Goal: Check status

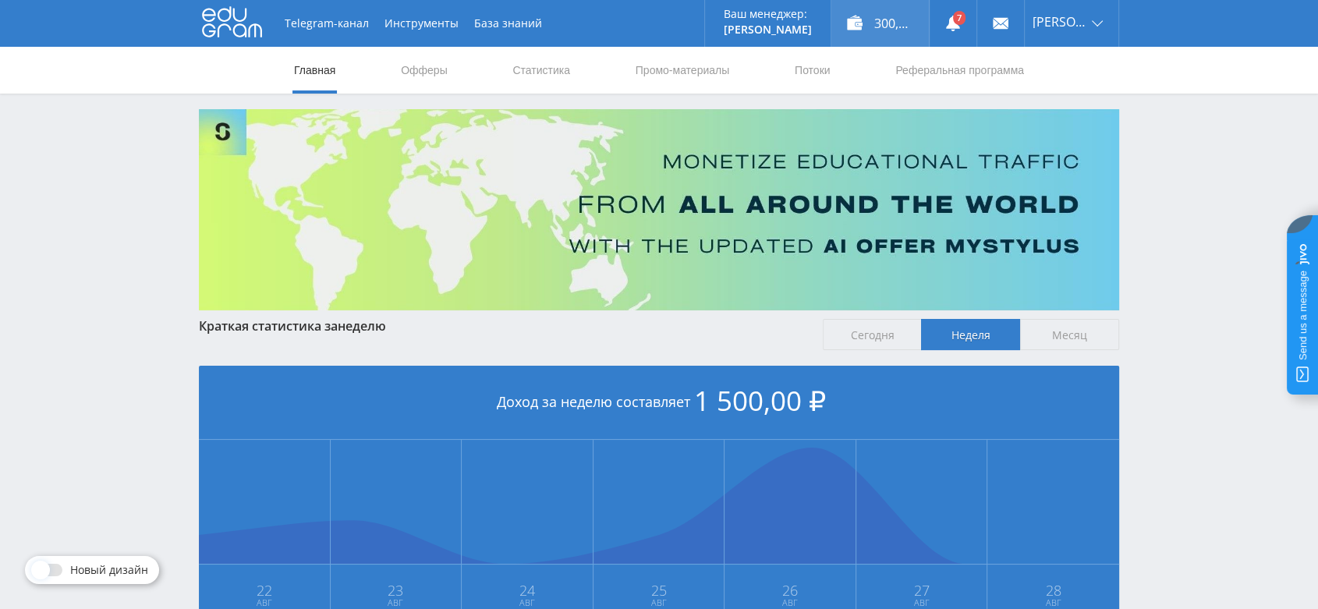
click at [894, 25] on div "300,00 ₽" at bounding box center [879, 23] width 97 height 47
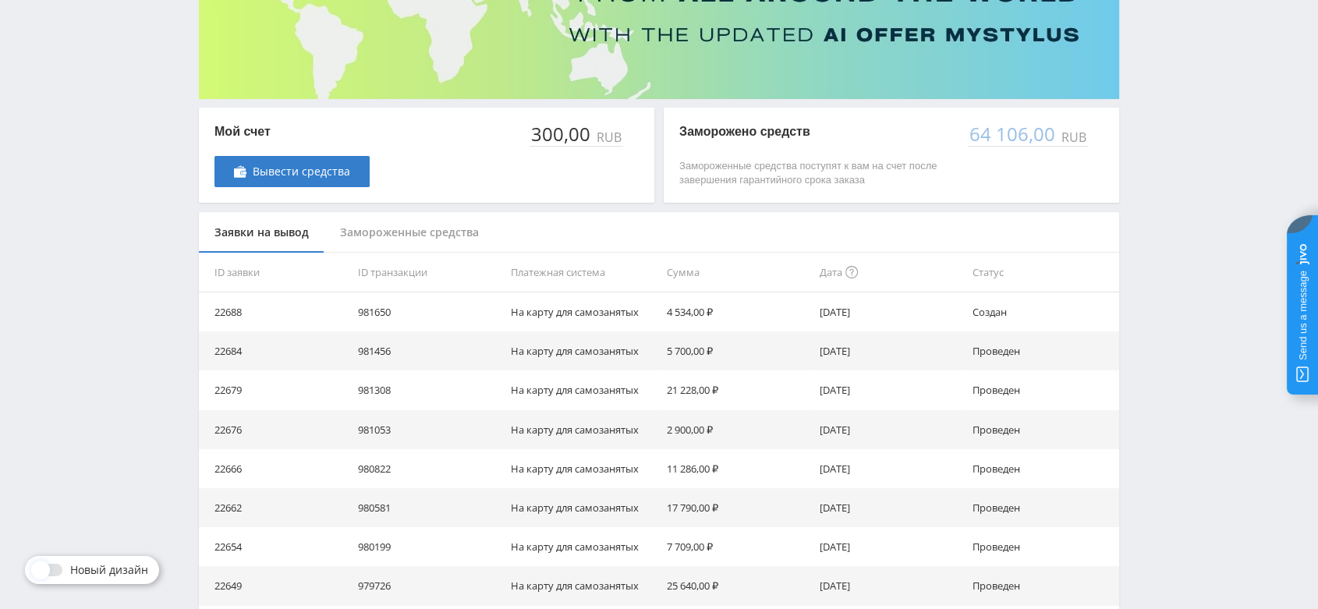
scroll to position [260, 0]
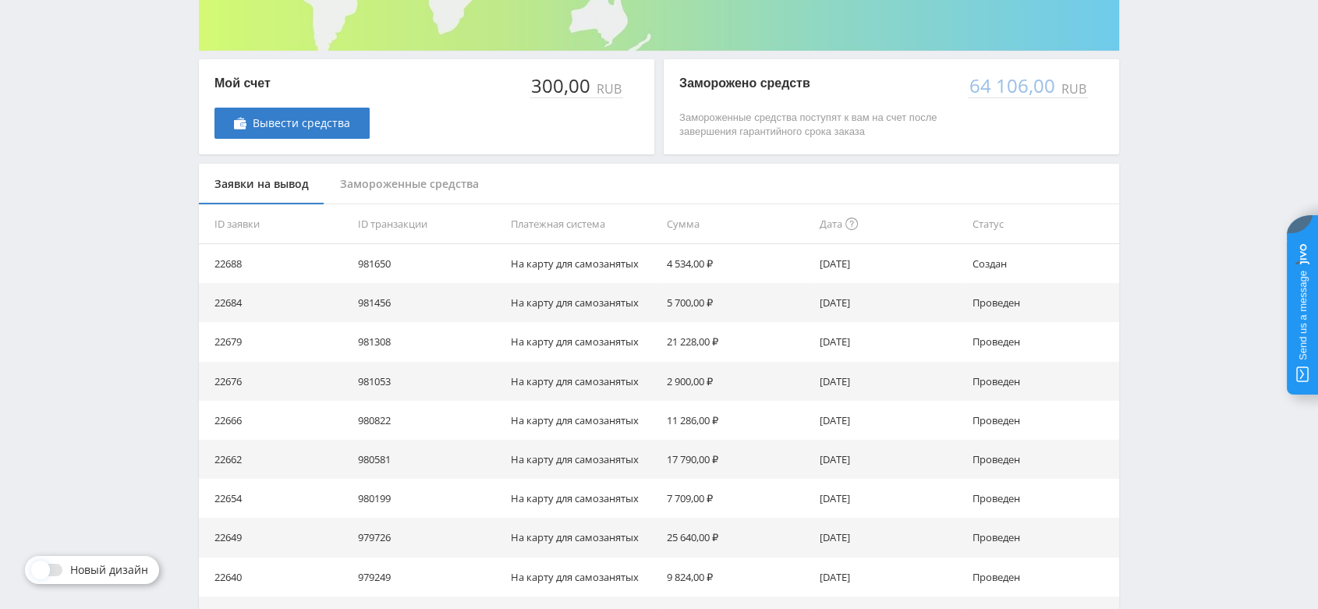
click at [443, 183] on div "Замороженные средства" at bounding box center [409, 184] width 170 height 41
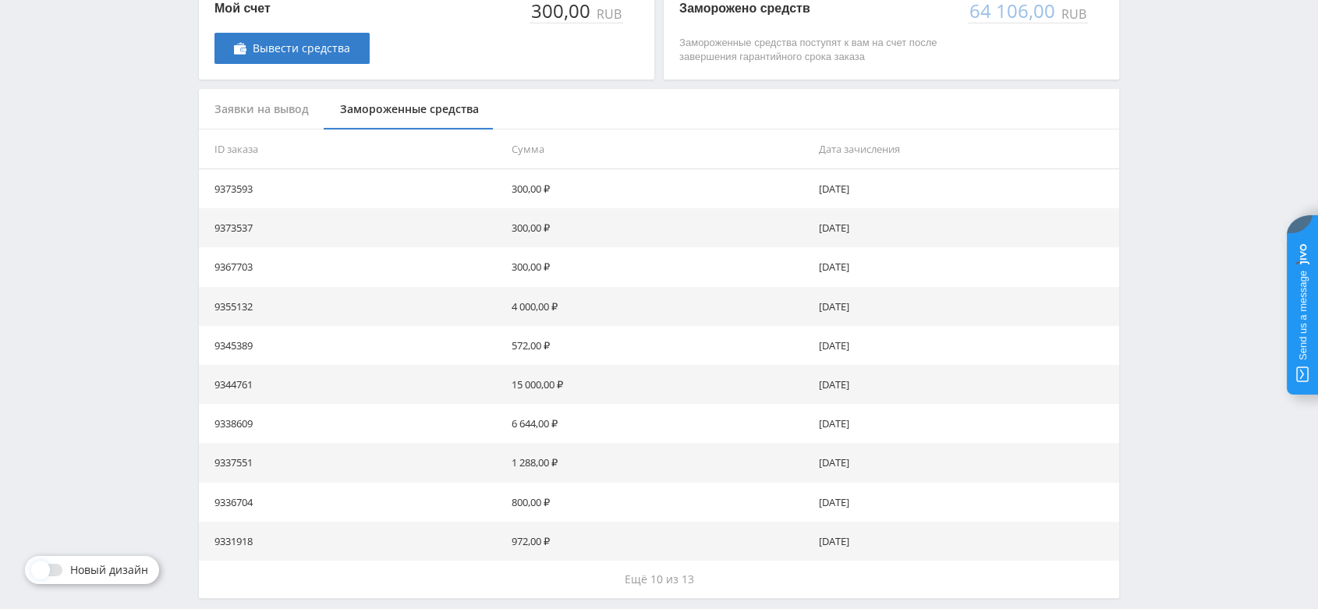
scroll to position [401, 0]
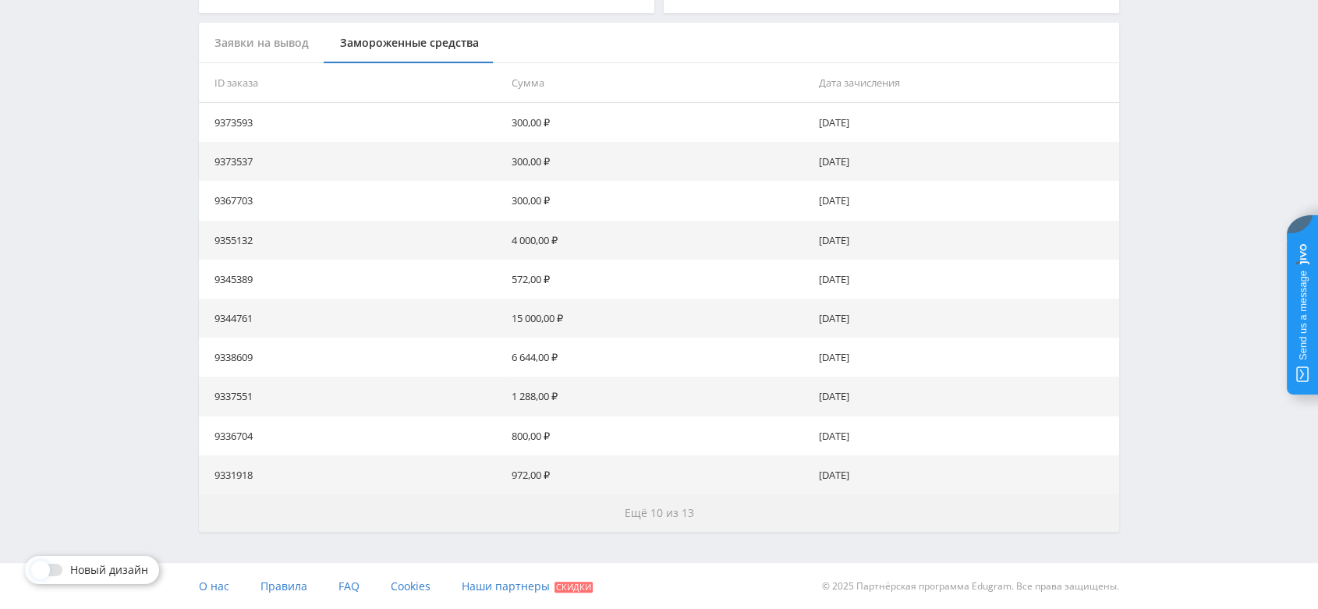
click at [633, 517] on span "Ещё 10 из 13" at bounding box center [659, 512] width 69 height 15
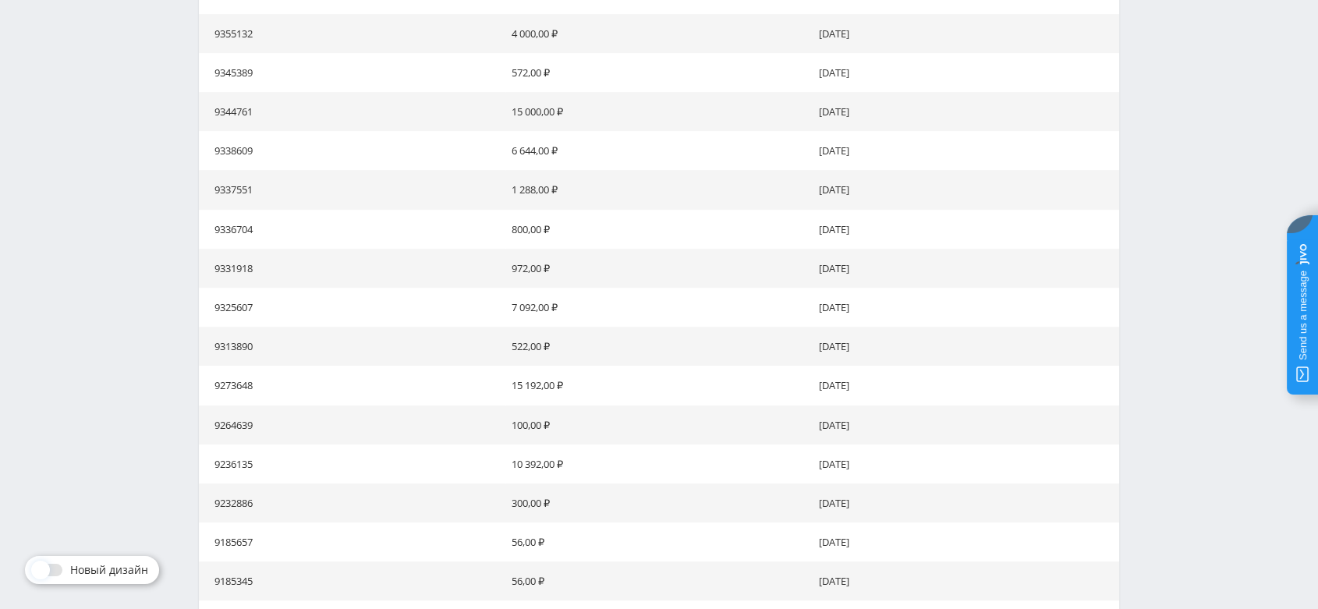
scroll to position [748, 0]
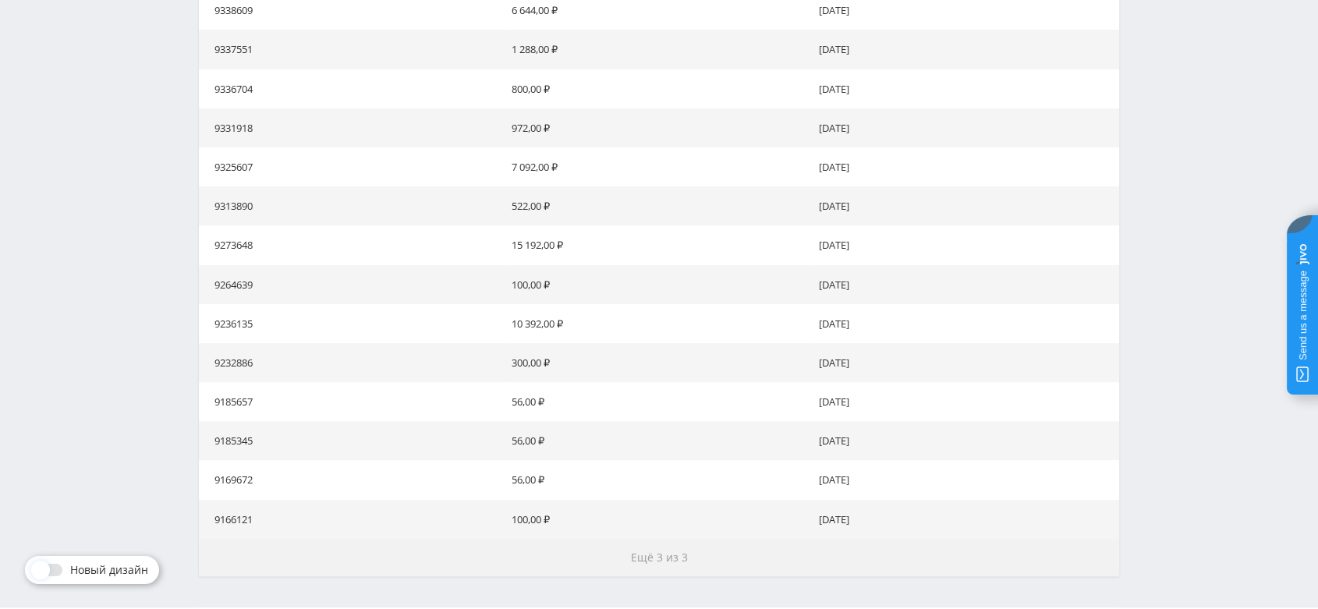
click at [660, 554] on span "Ещё 3 из 3" at bounding box center [659, 557] width 57 height 15
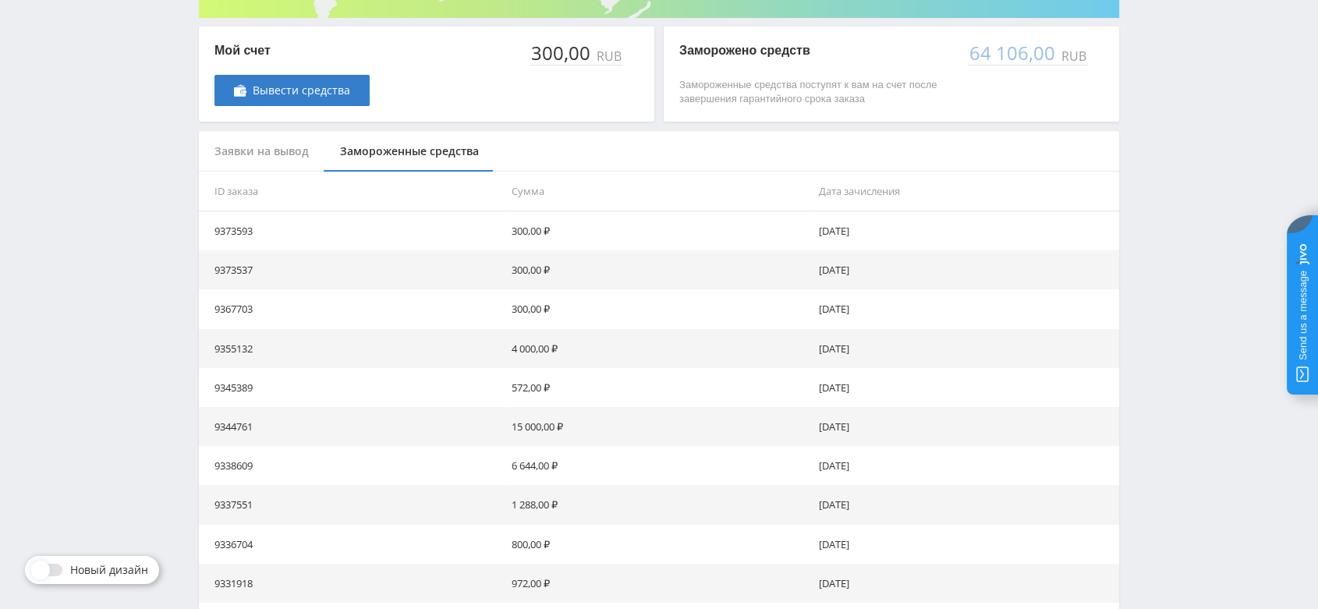
scroll to position [93, 0]
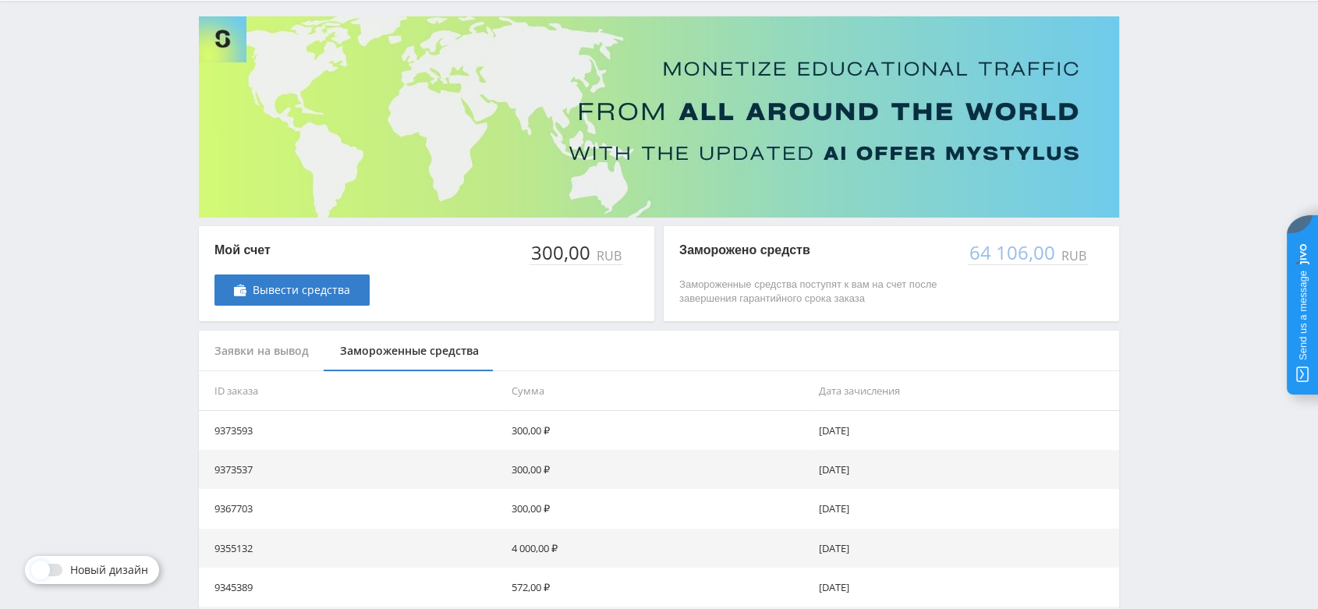
click at [269, 348] on div "Заявки на вывод" at bounding box center [262, 351] width 126 height 41
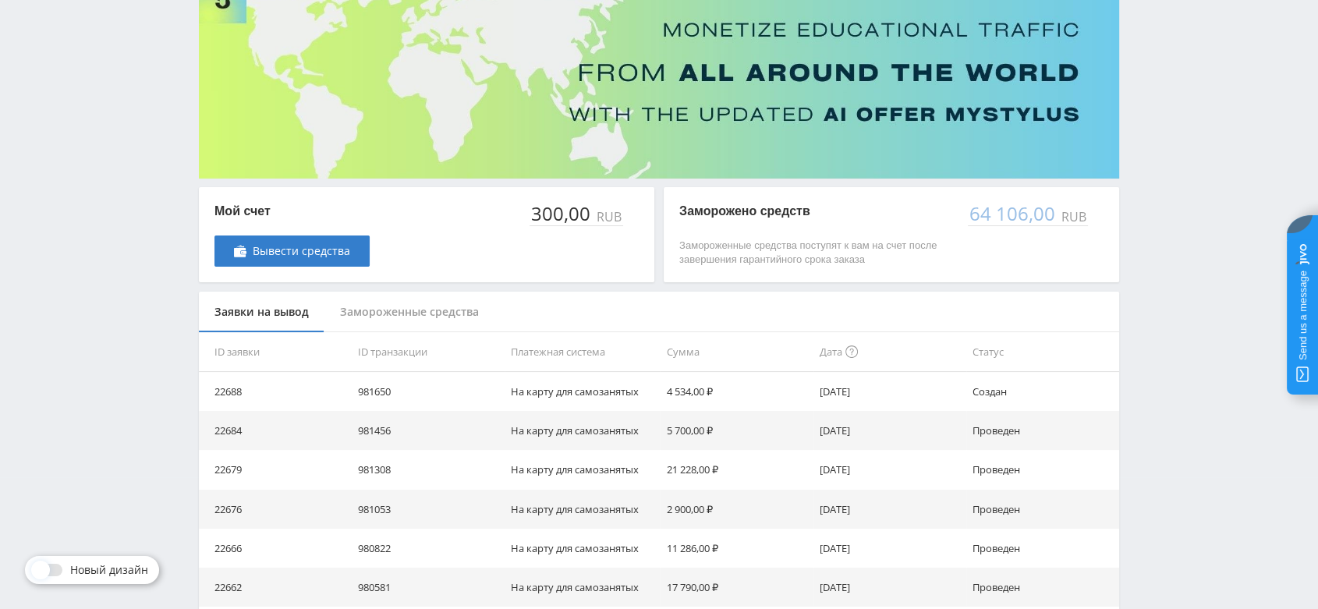
scroll to position [0, 0]
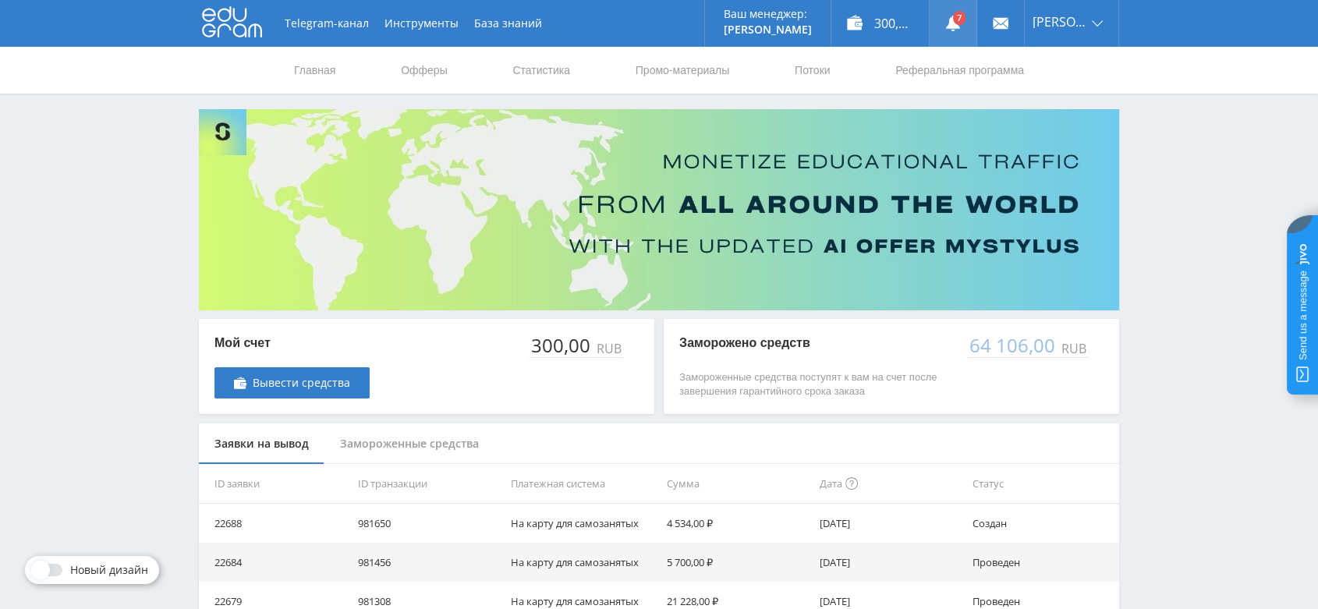
click at [973, 23] on link at bounding box center [952, 23] width 47 height 47
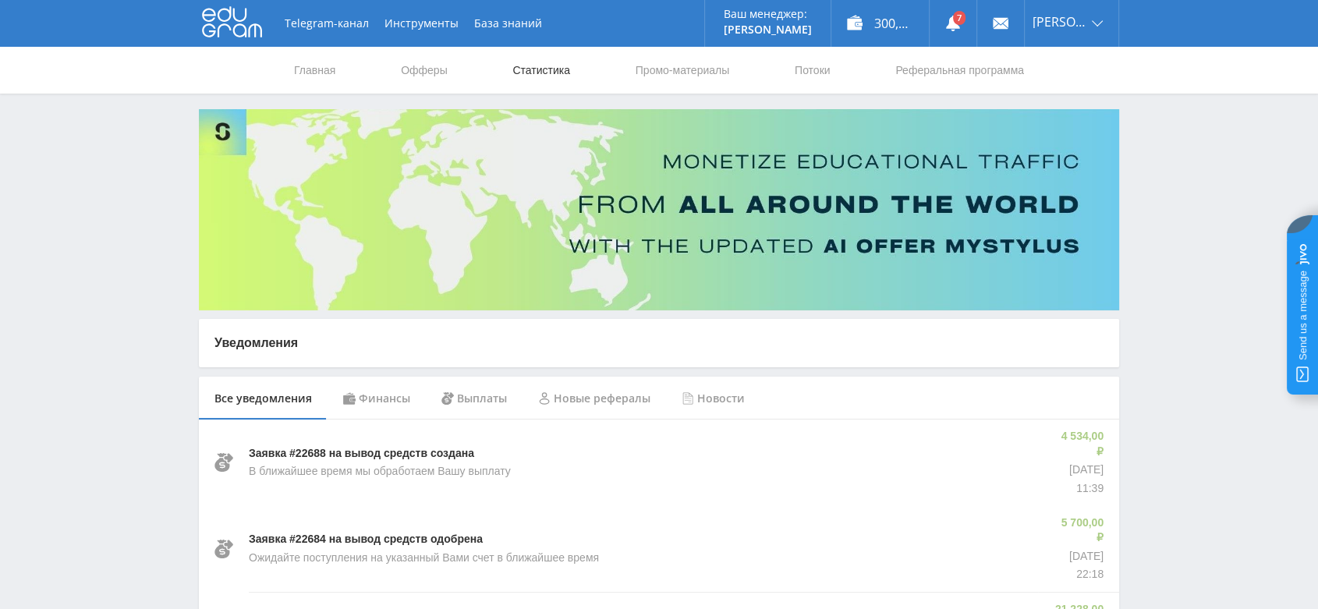
click at [558, 67] on link "Статистика" at bounding box center [541, 70] width 61 height 47
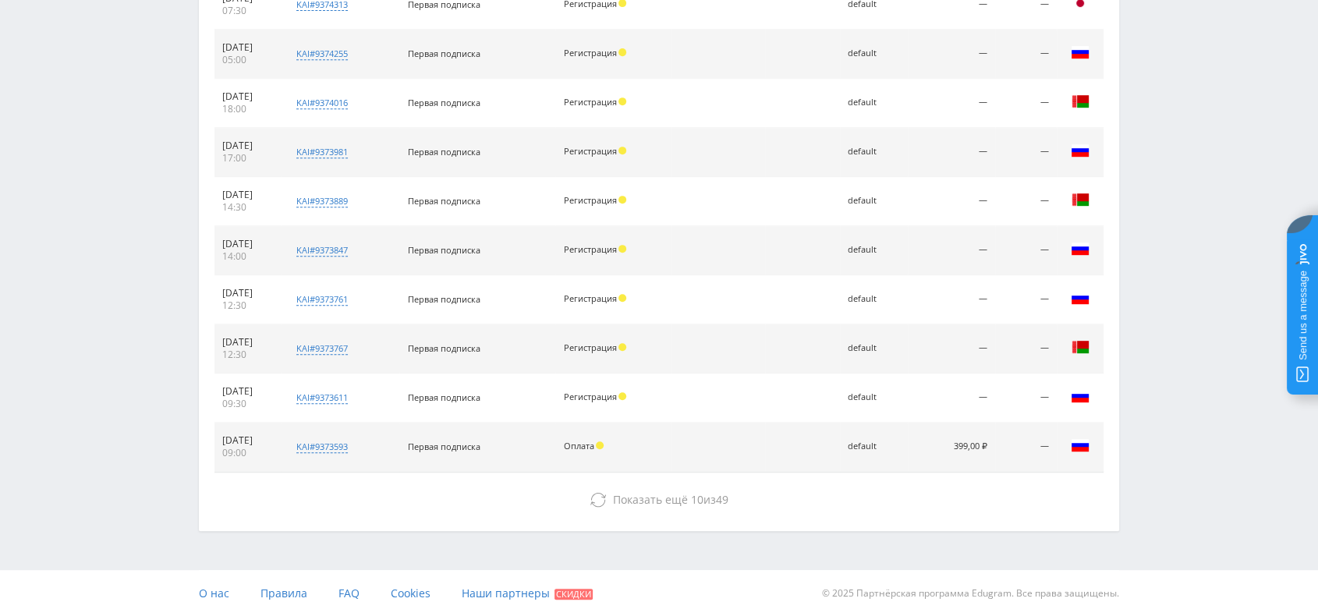
scroll to position [699, 0]
